Goal: Task Accomplishment & Management: Manage account settings

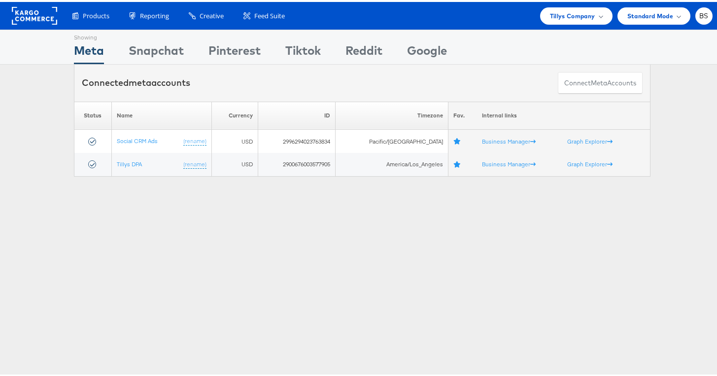
click at [555, 7] on div "Tillys Company" at bounding box center [576, 13] width 72 height 17
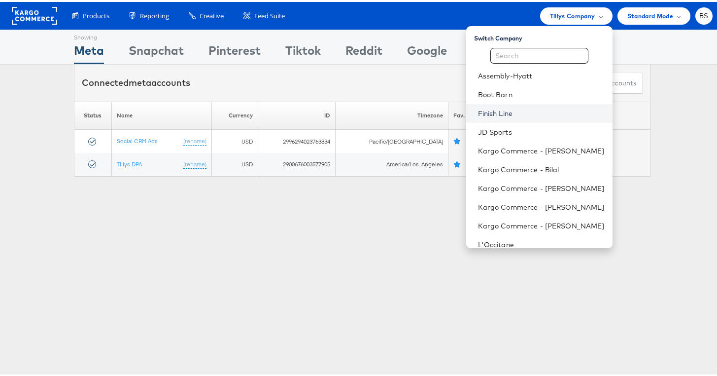
click at [513, 115] on link "Finish Line" at bounding box center [541, 111] width 127 height 10
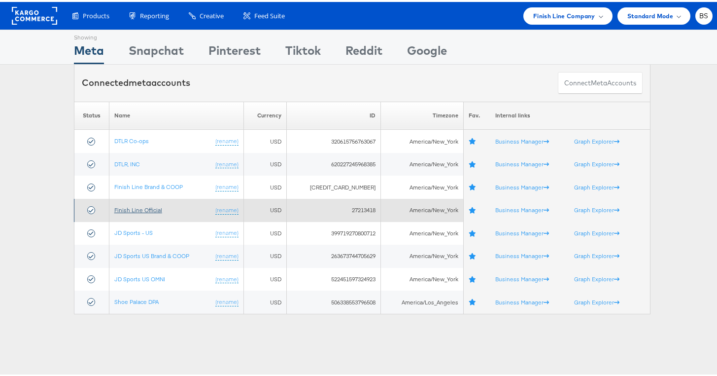
click at [143, 205] on link "Finish Line Official" at bounding box center [138, 207] width 48 height 7
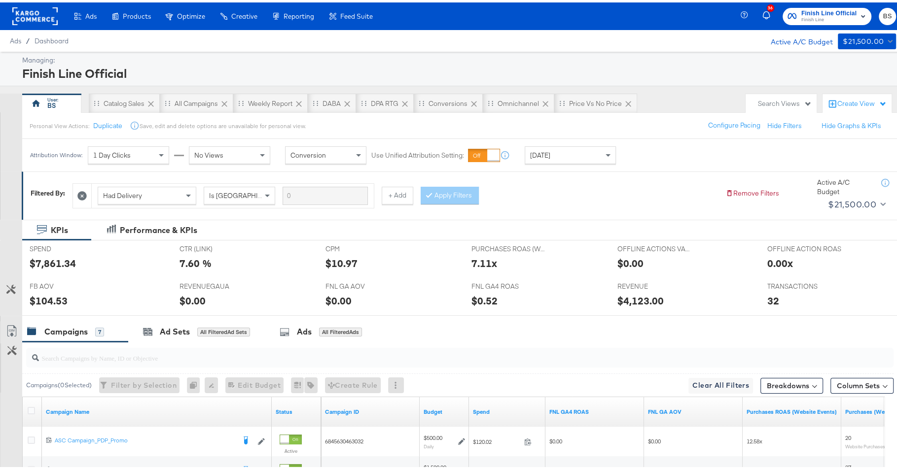
click at [541, 153] on span "[DATE]" at bounding box center [540, 152] width 20 height 9
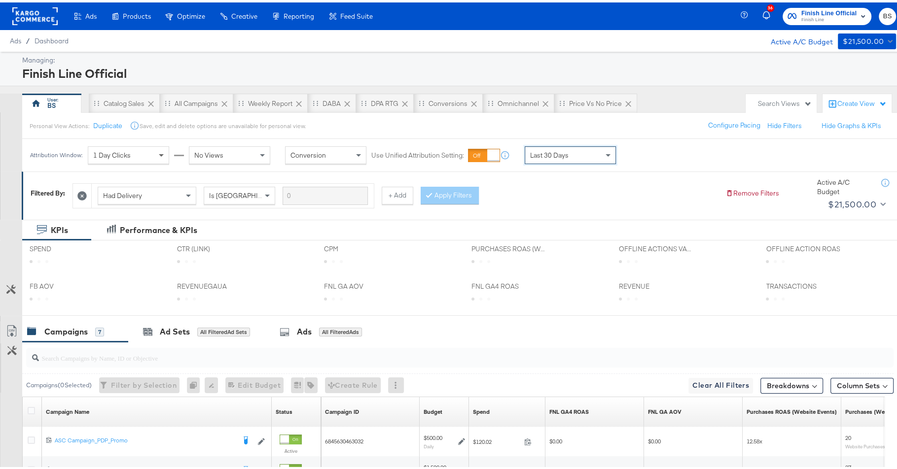
click at [160, 154] on span at bounding box center [162, 152] width 12 height 17
drag, startPoint x: 236, startPoint y: 130, endPoint x: 235, endPoint y: 137, distance: 7.0
click at [236, 130] on div "Personal View Actions: Duplicate Save, edit and delete options are unavailable …" at bounding box center [170, 123] width 280 height 18
click at [234, 145] on div "No Views" at bounding box center [229, 152] width 80 height 17
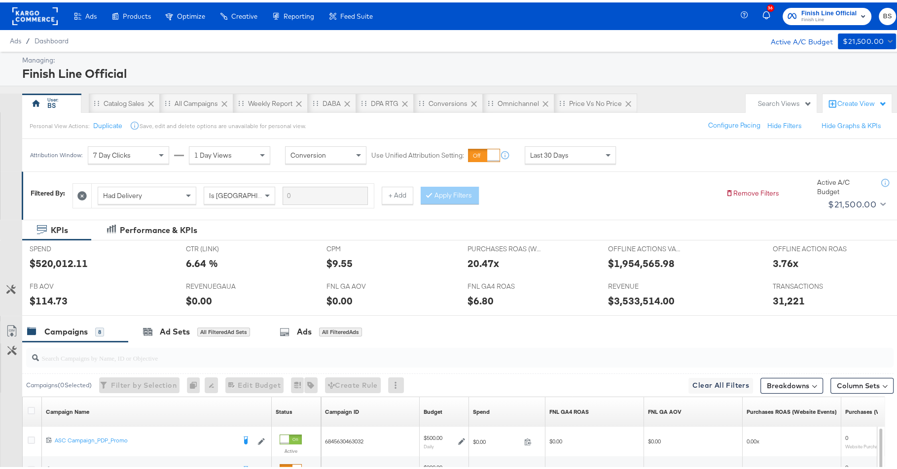
click at [595, 189] on div "Had Delivery Is Greater Than + Add Apply Filters" at bounding box center [394, 191] width 645 height 30
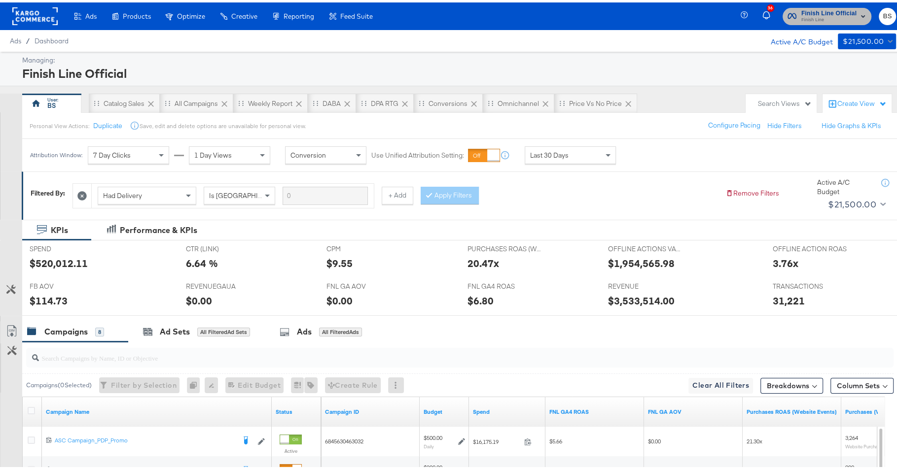
click at [816, 15] on span "Finish Line" at bounding box center [828, 18] width 55 height 8
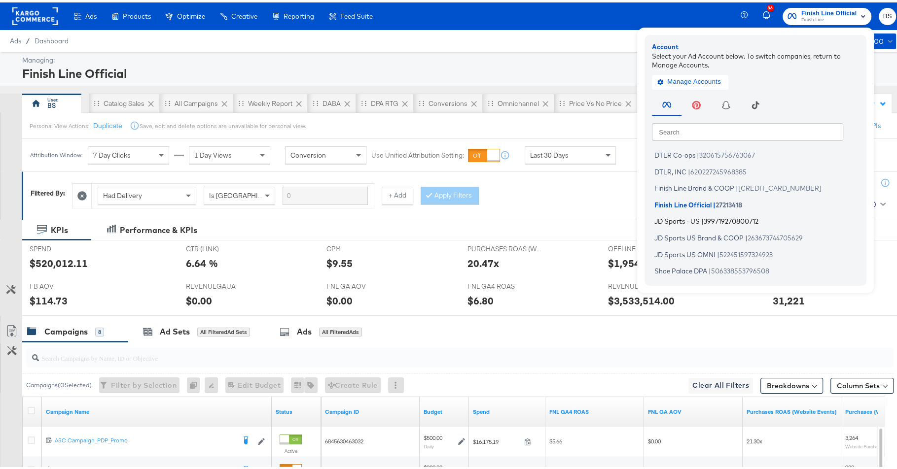
click at [704, 220] on span "399719270800712" at bounding box center [731, 219] width 55 height 8
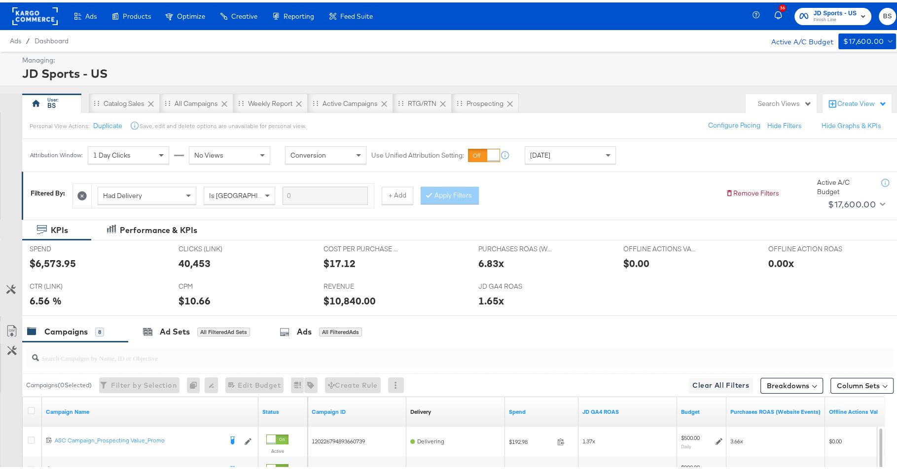
click at [159, 149] on span at bounding box center [162, 152] width 12 height 17
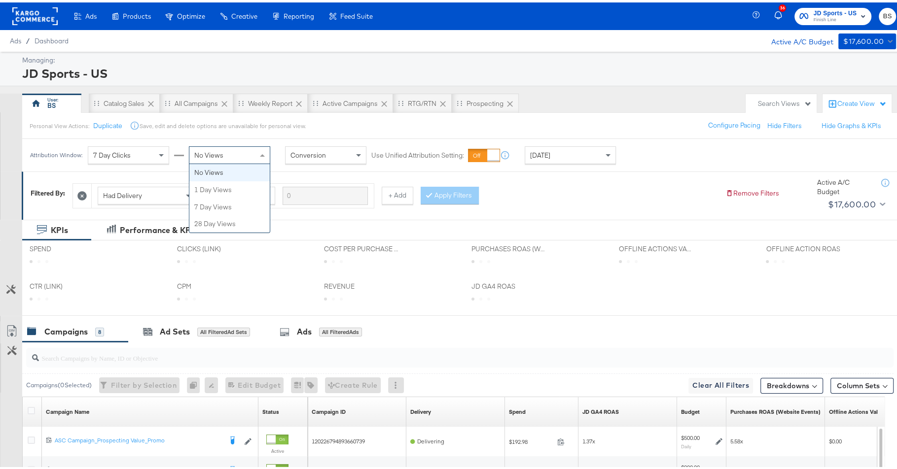
drag, startPoint x: 221, startPoint y: 150, endPoint x: 226, endPoint y: 167, distance: 17.5
click at [221, 150] on span "No Views" at bounding box center [208, 152] width 29 height 9
click at [225, 148] on div "No Views" at bounding box center [229, 152] width 80 height 17
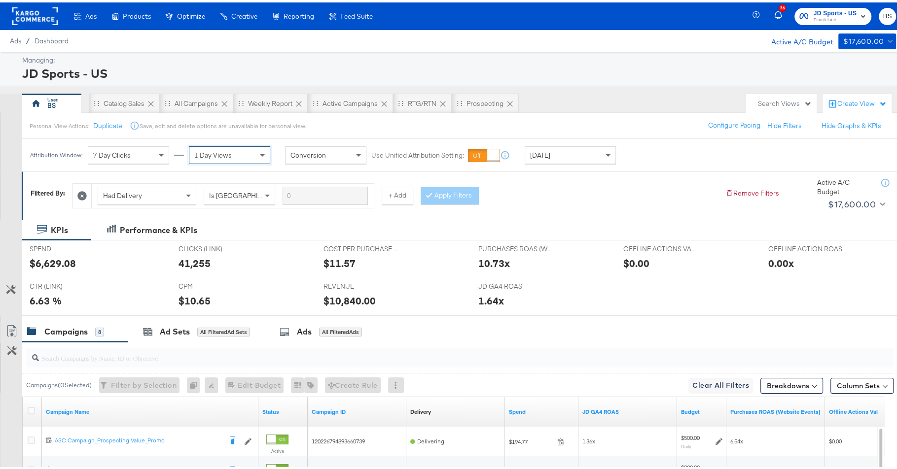
click at [581, 207] on div "Filtered By: Had Delivery Is Greater Than + Add Apply Filters Remove Filters Ac…" at bounding box center [464, 190] width 867 height 37
click at [556, 155] on div "[DATE]" at bounding box center [570, 152] width 90 height 17
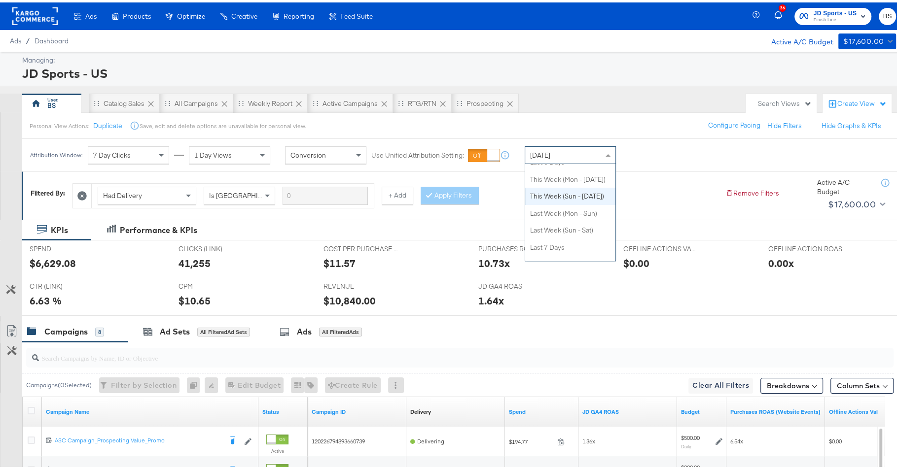
scroll to position [108, 0]
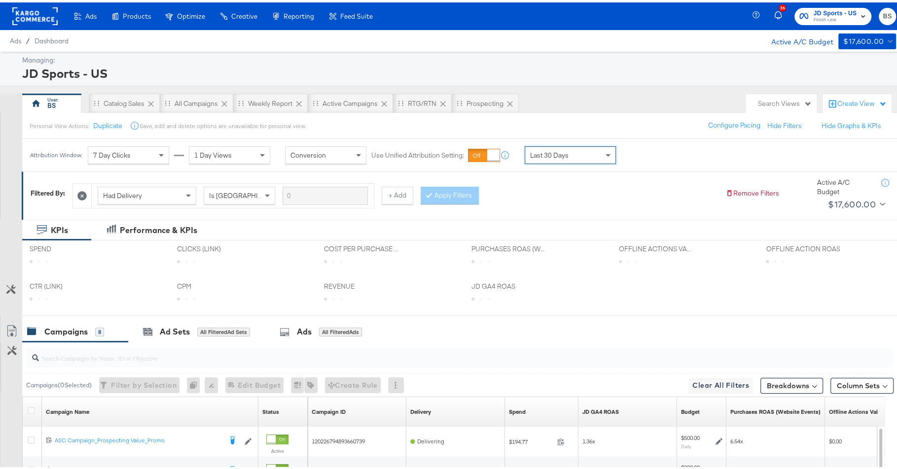
click at [566, 215] on div "Filtered By: Had Delivery Is Greater Than + Add Apply Filters Remove Filters Ac…" at bounding box center [464, 193] width 884 height 48
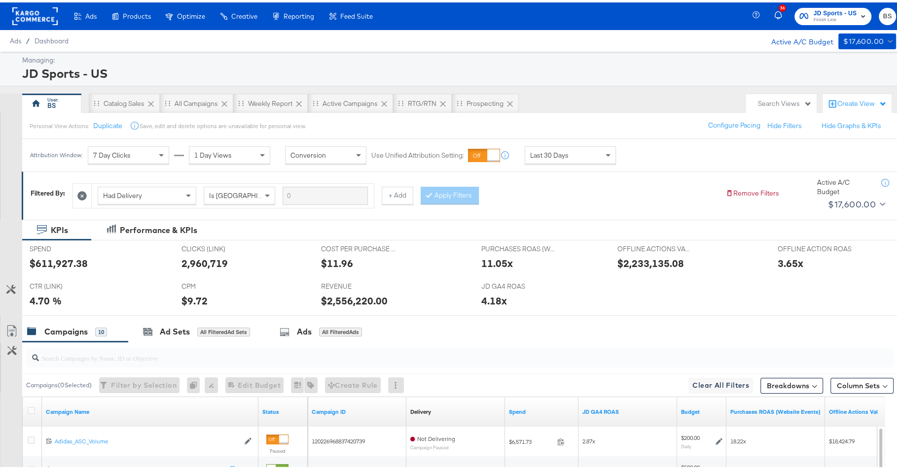
click at [566, 217] on div "KPIs Performance & KPIs" at bounding box center [453, 227] width 906 height 21
